Goal: Obtain resource: Download file/media

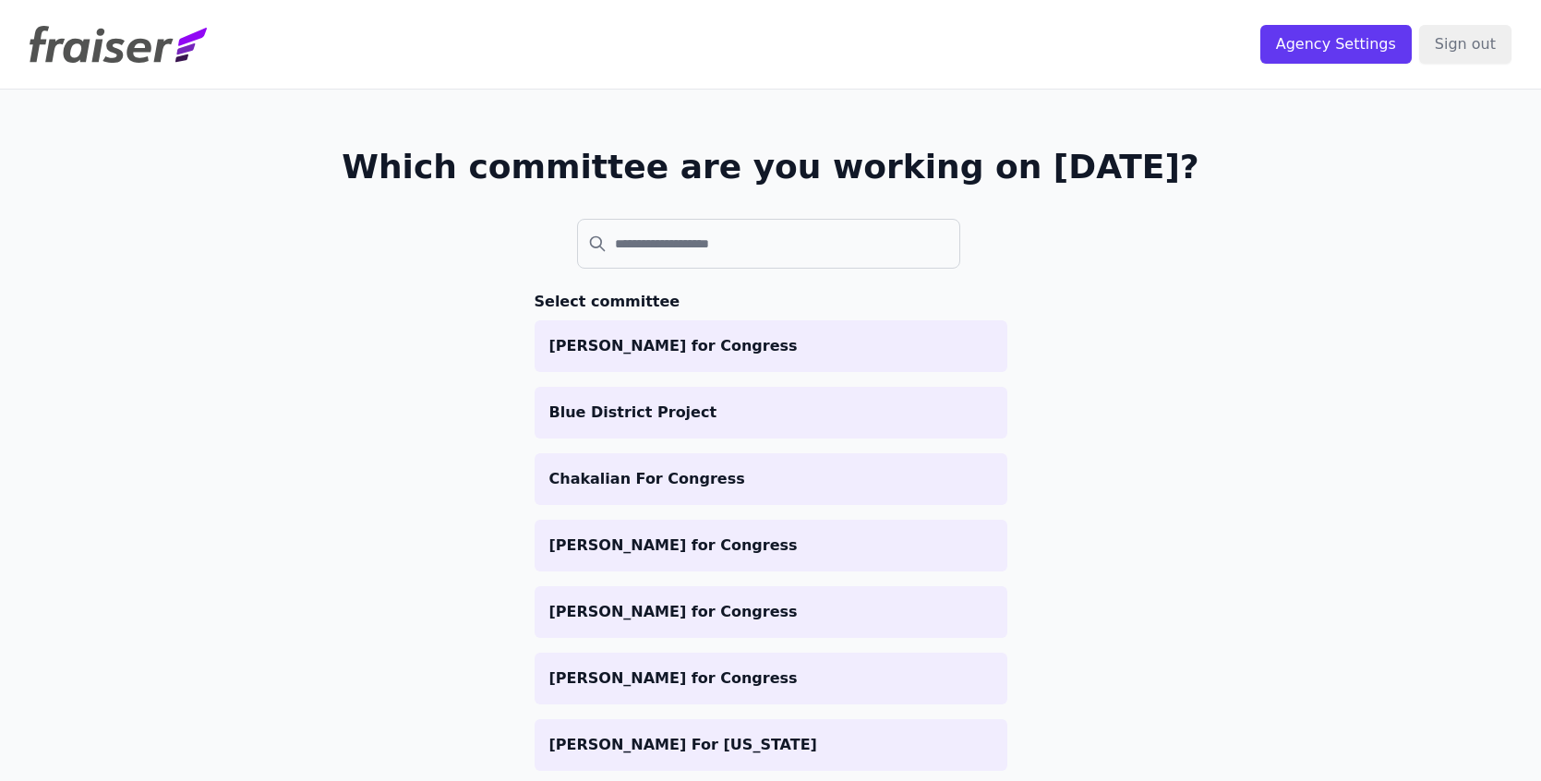
click at [684, 206] on label at bounding box center [668, 209] width 183 height 18
click at [684, 219] on input "search" at bounding box center [769, 244] width 384 height 50
click at [687, 226] on input "search" at bounding box center [769, 244] width 384 height 50
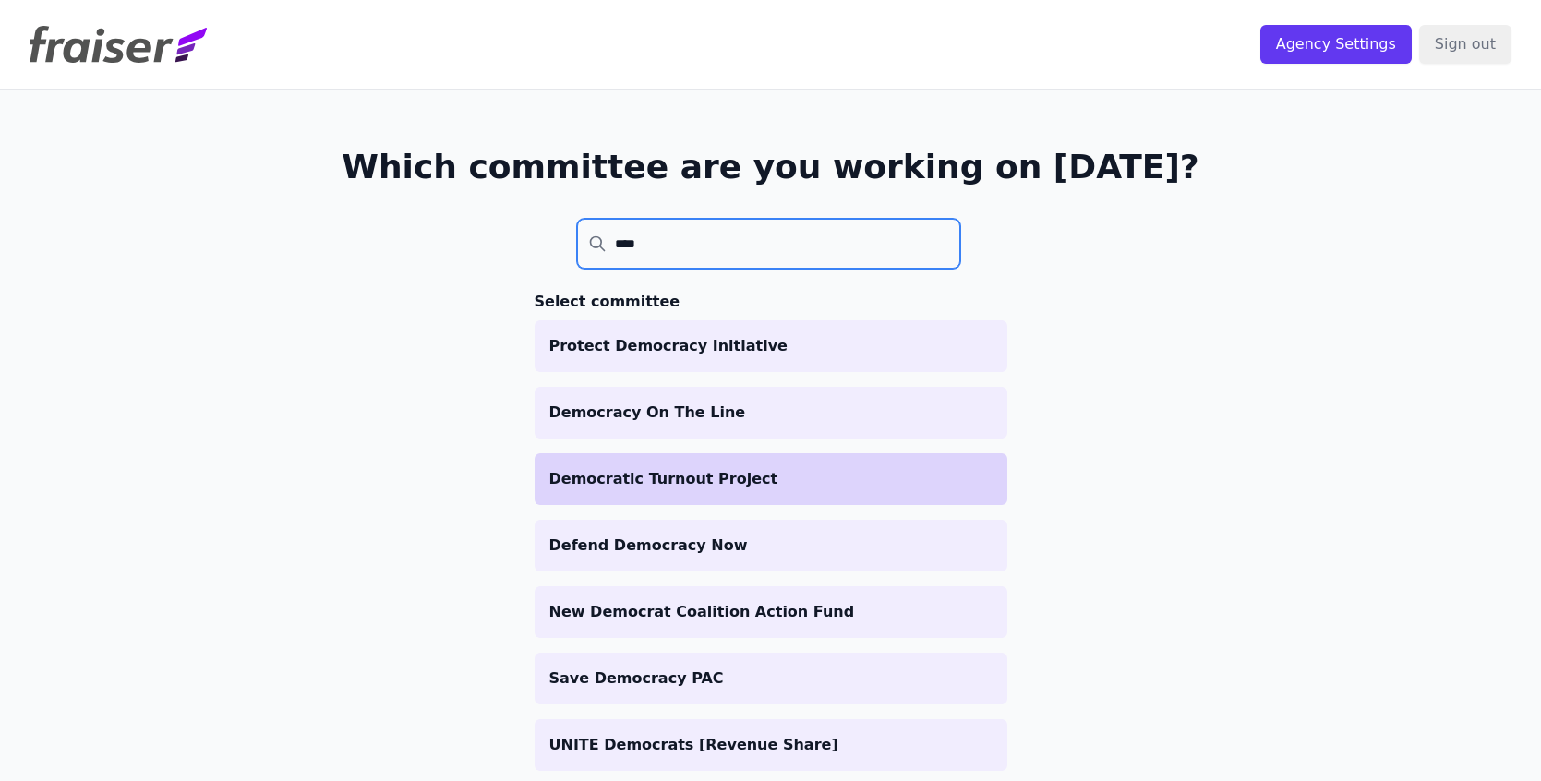
type input "****"
click at [682, 476] on p "Democratic Turnout Project" at bounding box center [770, 479] width 443 height 22
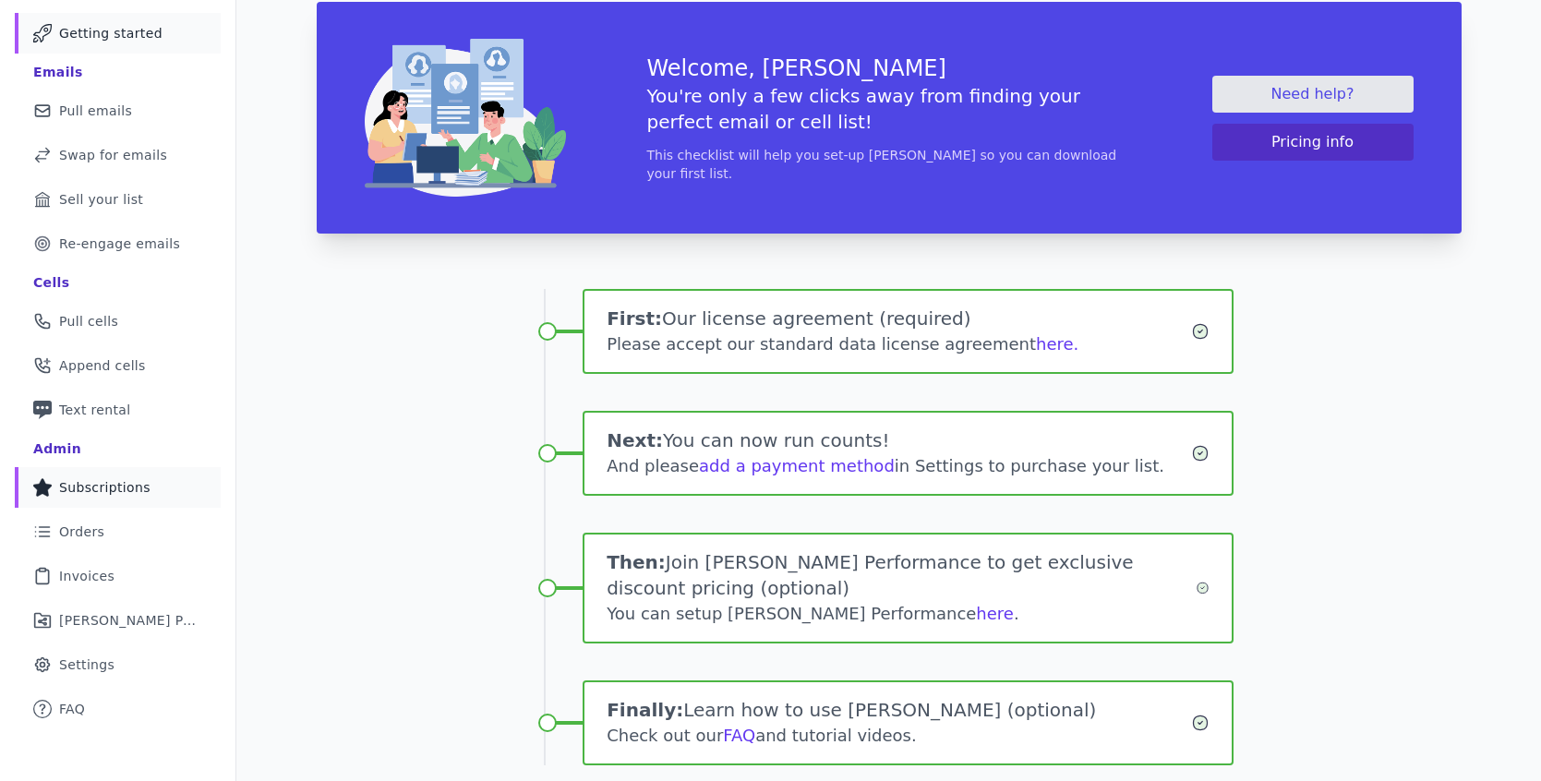
scroll to position [110, 0]
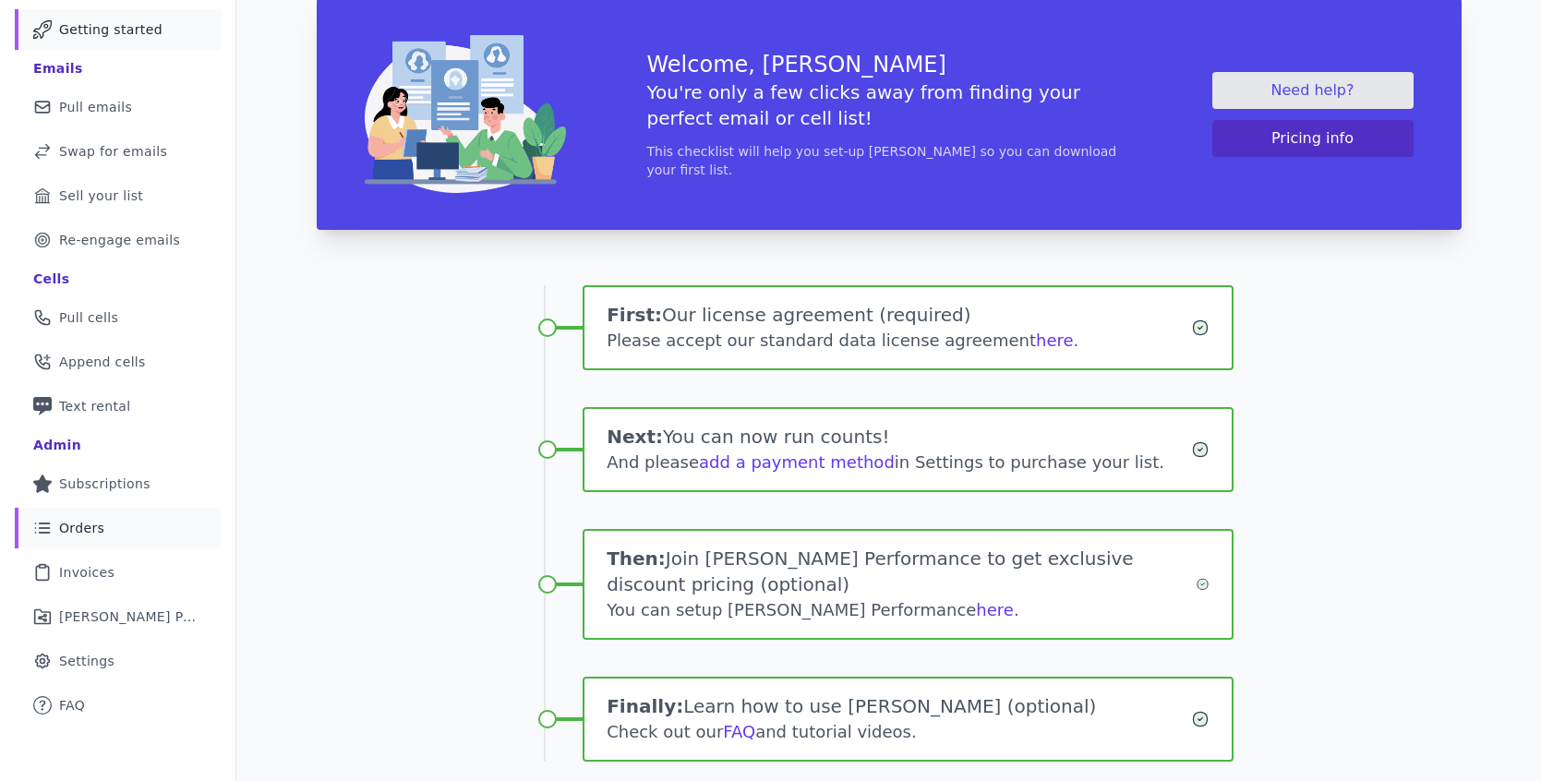
click at [131, 536] on link "List Icon Outline of bulleted list Orders" at bounding box center [118, 528] width 206 height 41
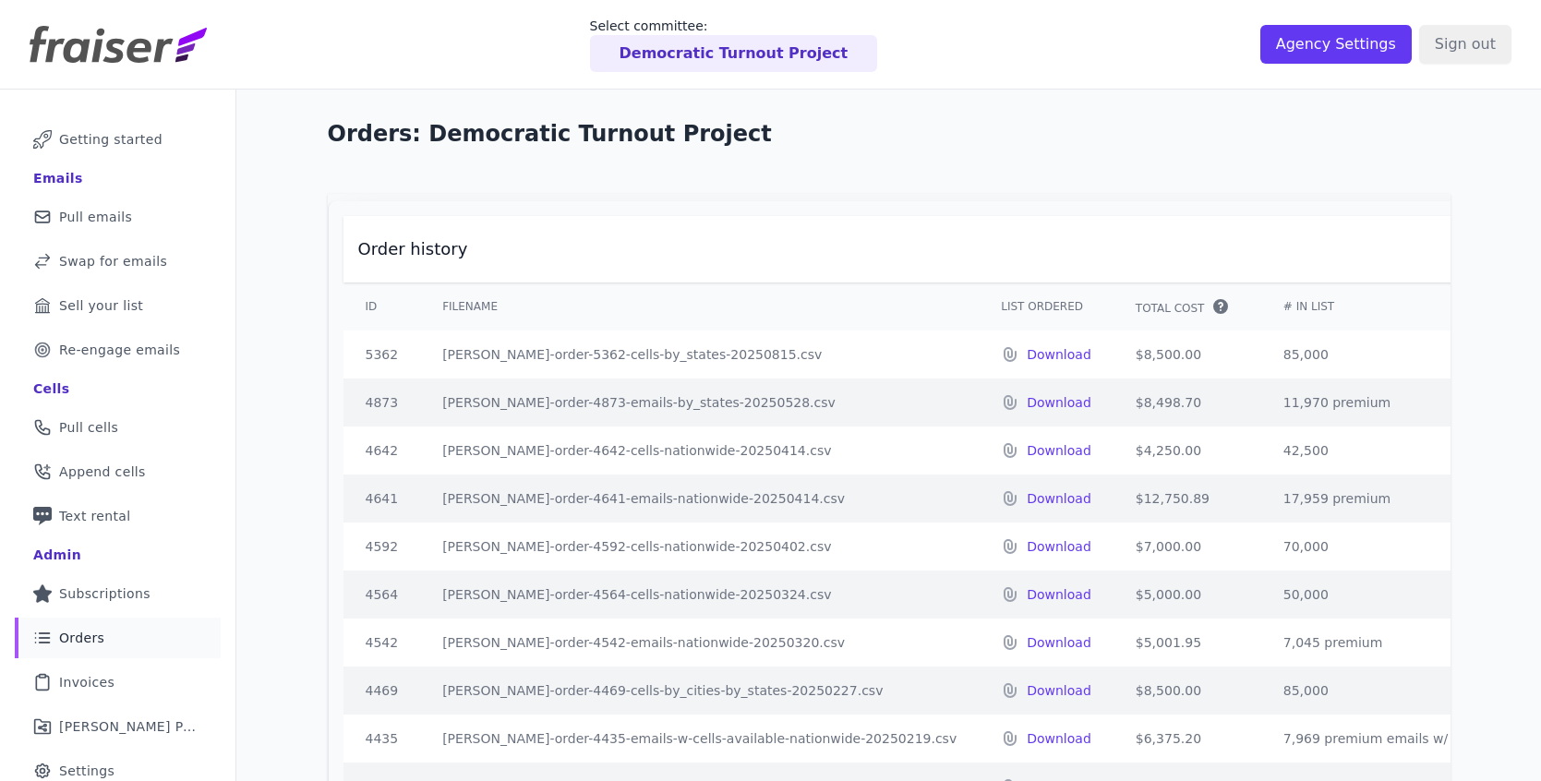
scroll to position [25, 0]
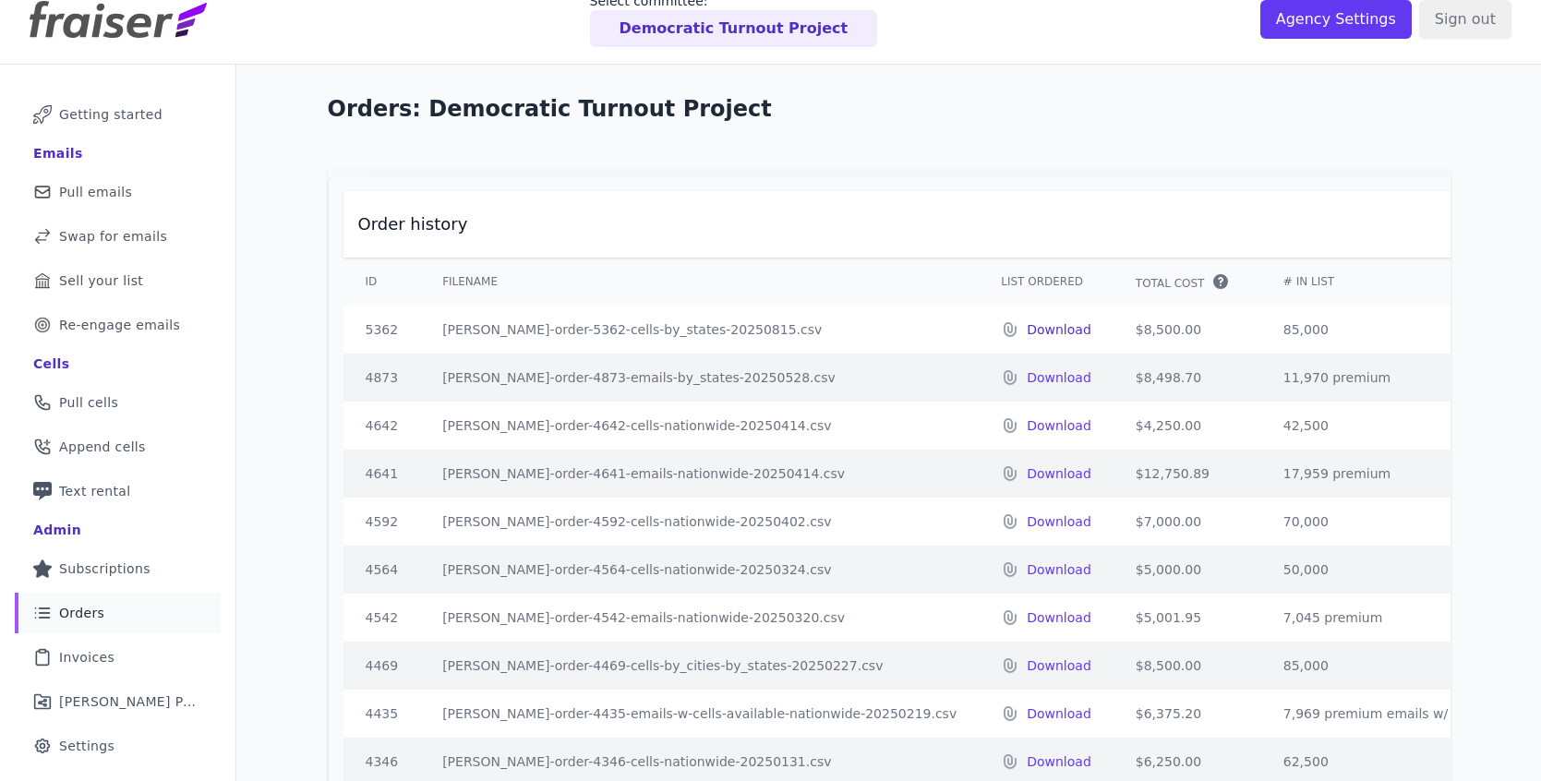
click at [1027, 328] on p "Download" at bounding box center [1059, 329] width 65 height 18
